Goal: Obtain resource: Download file/media

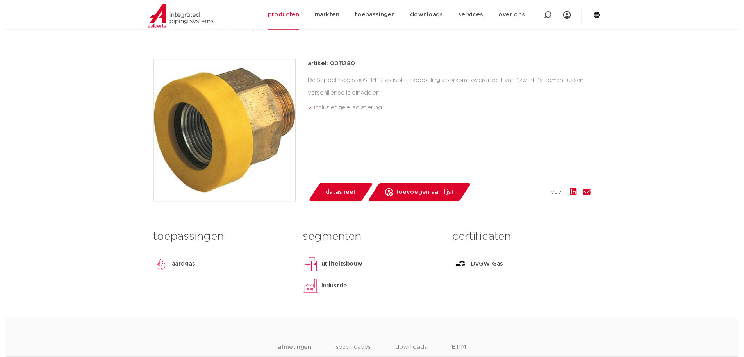
scroll to position [156, 0]
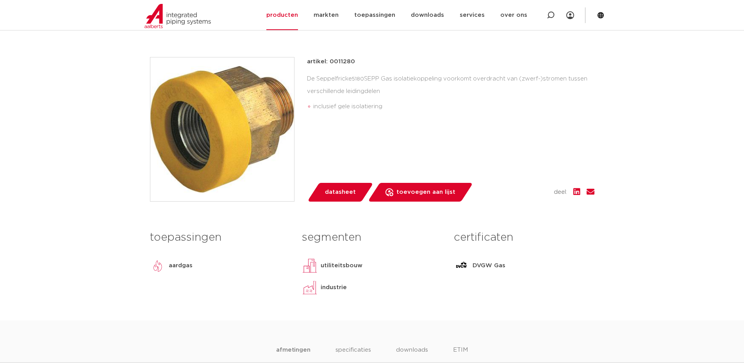
click at [339, 188] on span "datasheet" at bounding box center [340, 192] width 31 height 12
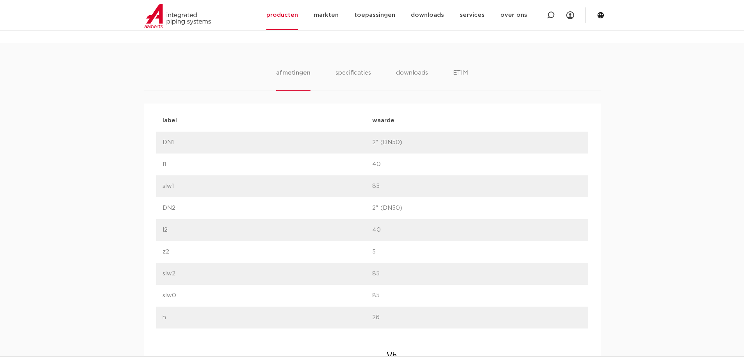
scroll to position [429, 0]
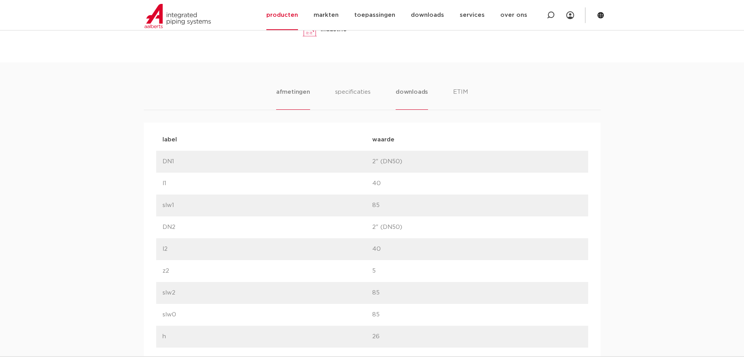
click at [405, 96] on li "downloads" at bounding box center [411, 98] width 32 height 22
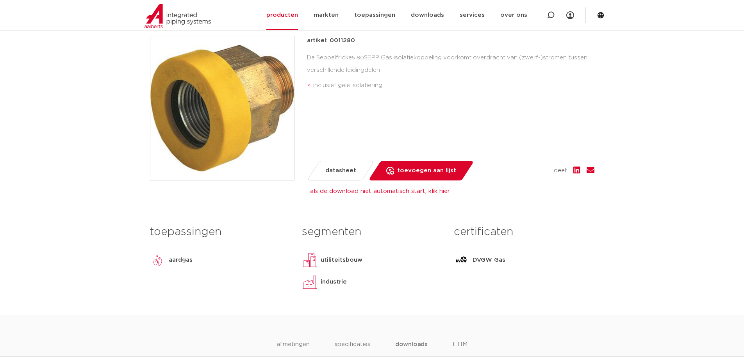
scroll to position [117, 0]
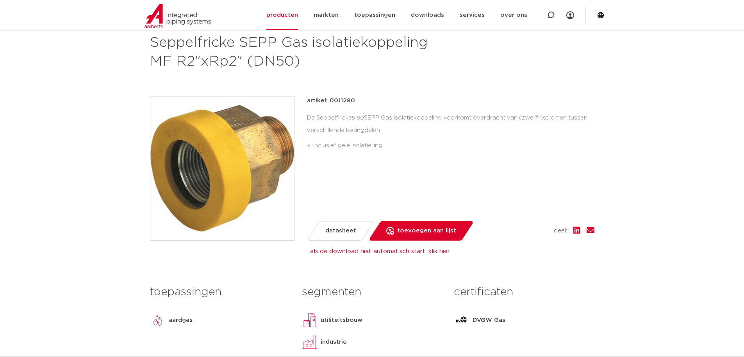
click at [150, 43] on h1 "Seppelfricke SEPP Gas isolatiekoppeling MF R2"xRp2" (DN50)" at bounding box center [296, 52] width 293 height 37
drag, startPoint x: 151, startPoint y: 48, endPoint x: 311, endPoint y: 59, distance: 160.5
click at [311, 59] on h1 "Seppelfricke SEPP Gas isolatiekoppeling MF R2"xRp2" (DN50)" at bounding box center [296, 52] width 293 height 37
drag, startPoint x: 311, startPoint y: 59, endPoint x: 249, endPoint y: 41, distance: 63.9
click at [223, 42] on h1 "Seppelfricke SEPP Gas isolatiekoppeling MF R2"xRp2" (DN50)" at bounding box center [296, 52] width 293 height 37
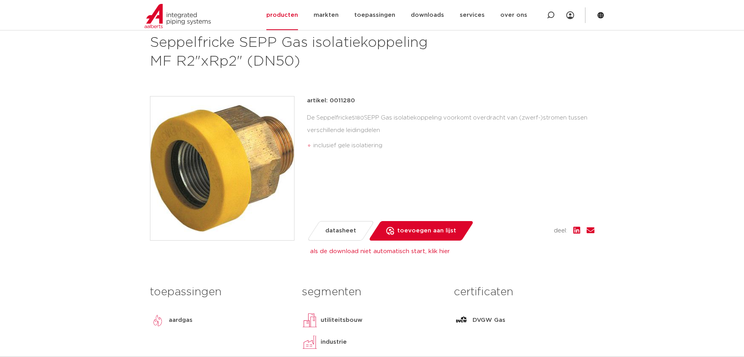
drag, startPoint x: 152, startPoint y: 42, endPoint x: 177, endPoint y: 55, distance: 28.1
click at [177, 55] on h1 "Seppelfricke SEPP Gas isolatiekoppeling MF R2"xRp2" (DN50)" at bounding box center [296, 52] width 293 height 37
drag, startPoint x: 177, startPoint y: 55, endPoint x: 163, endPoint y: 50, distance: 14.9
copy h1 "Seppelfricke SEPP Gas isolatiekoppeling MF"
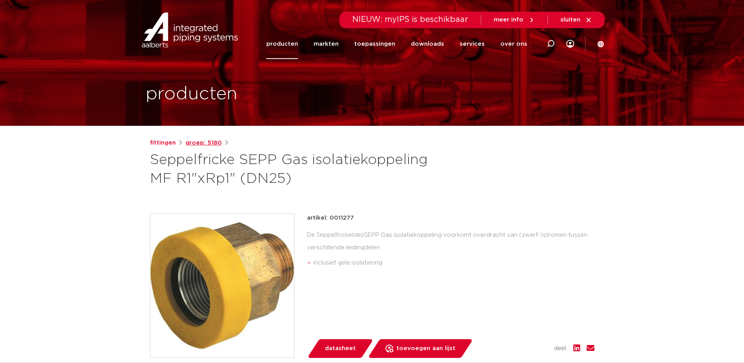
click at [198, 142] on link "groep: 5180" at bounding box center [203, 142] width 36 height 9
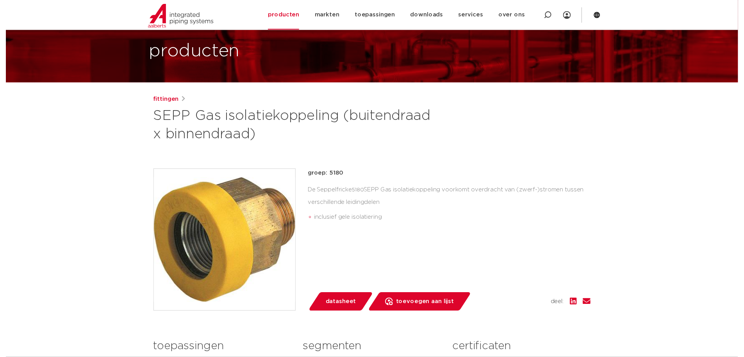
scroll to position [39, 0]
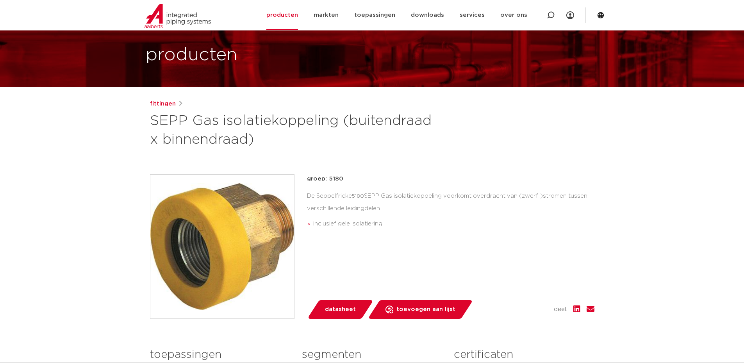
click at [338, 312] on span "datasheet" at bounding box center [340, 309] width 31 height 12
